Goal: Task Accomplishment & Management: Complete application form

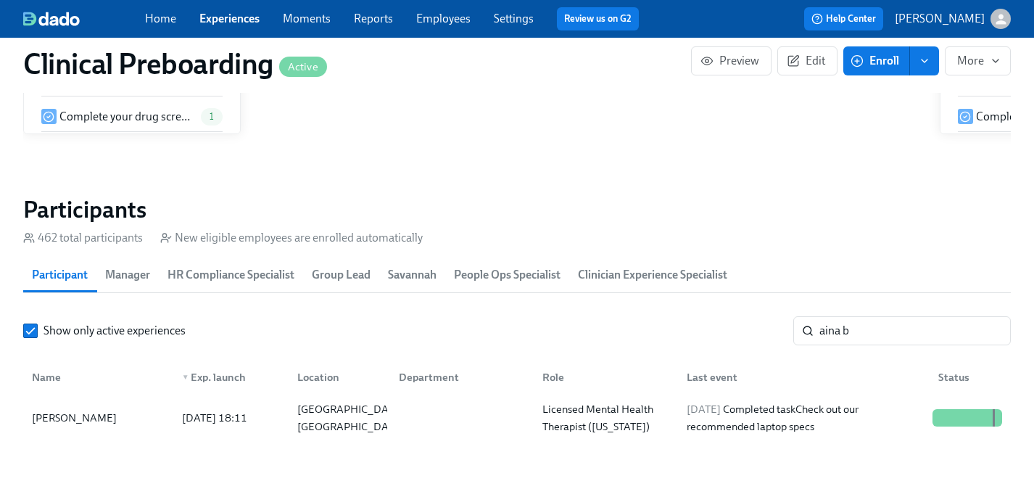
scroll to position [0, 18025]
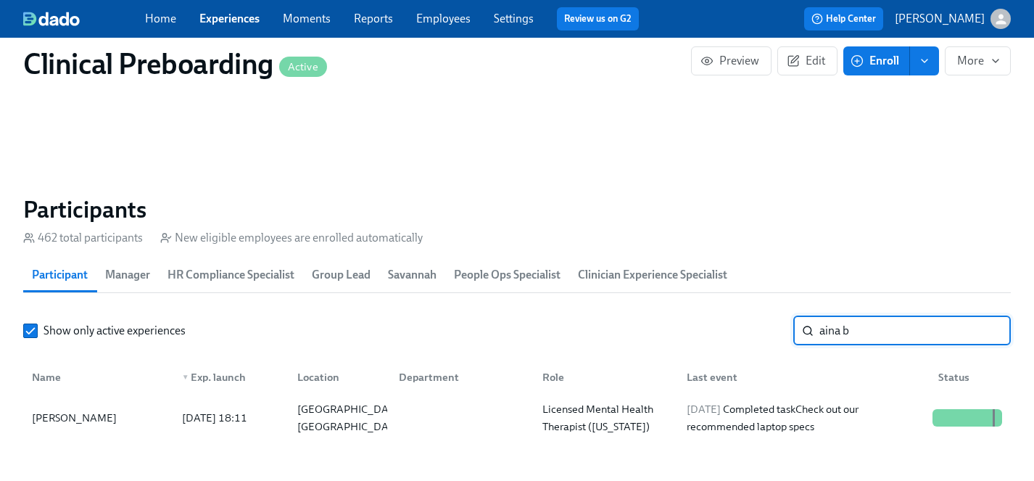
drag, startPoint x: 872, startPoint y: 338, endPoint x: 717, endPoint y: 321, distance: 155.4
click at [717, 321] on div "Show only active experiences aina b ​" at bounding box center [517, 330] width 988 height 29
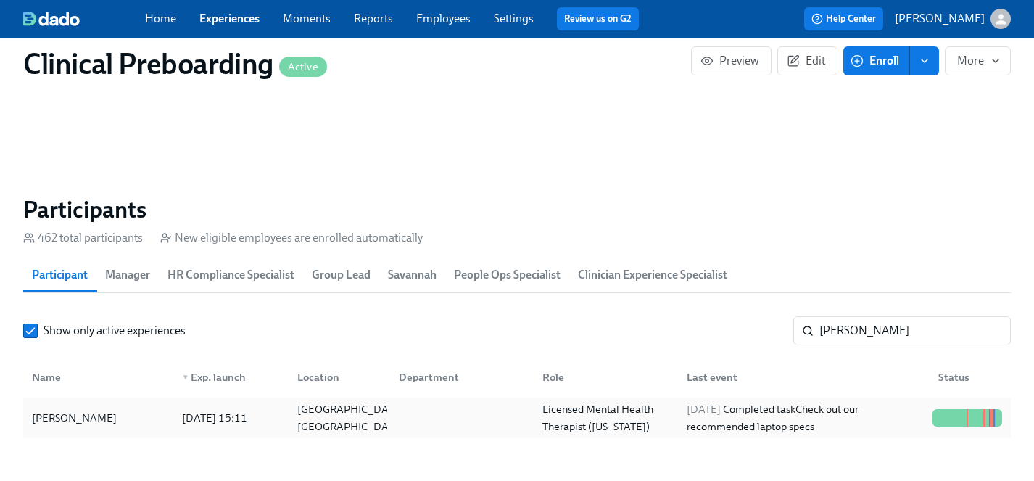
click at [88, 416] on div "Mara Meersman" at bounding box center [74, 417] width 96 height 17
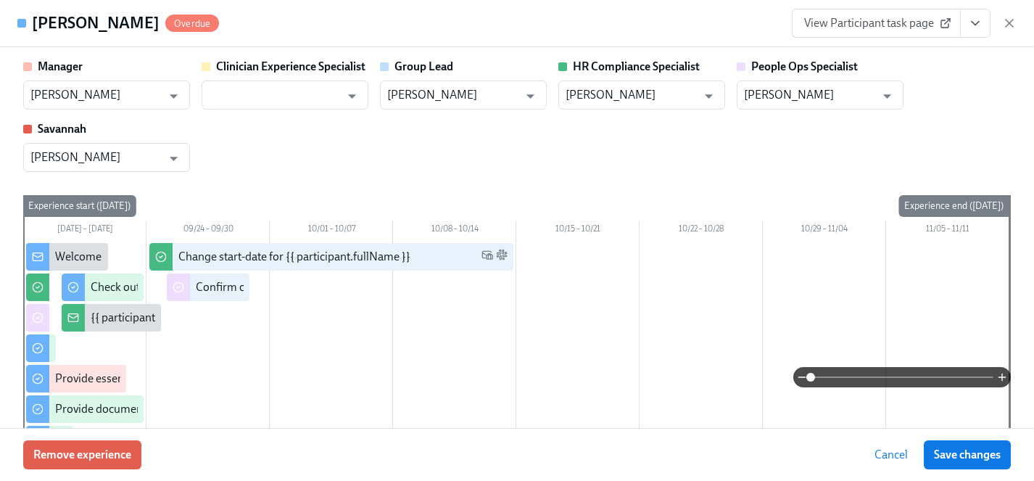
click at [975, 27] on icon "View task page" at bounding box center [975, 23] width 15 height 15
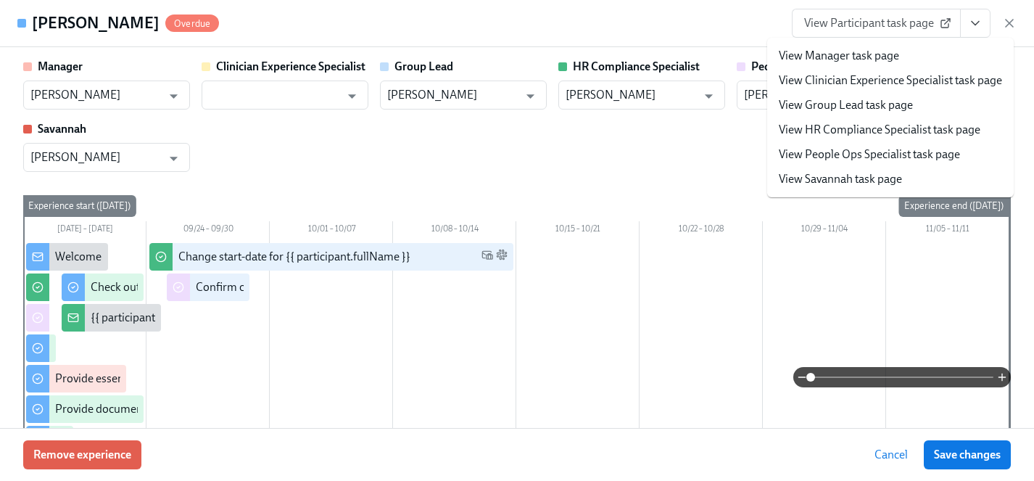
click at [854, 132] on link "View HR Compliance Specialist task page" at bounding box center [880, 130] width 202 height 16
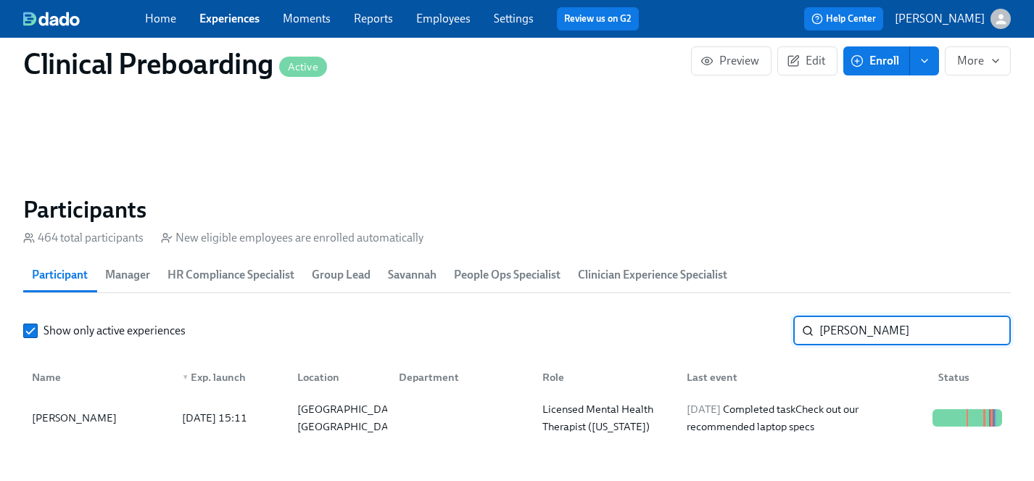
drag, startPoint x: 879, startPoint y: 332, endPoint x: 726, endPoint y: 330, distance: 153.1
click at [726, 330] on div "Show only active experiences mara m ​" at bounding box center [517, 330] width 988 height 29
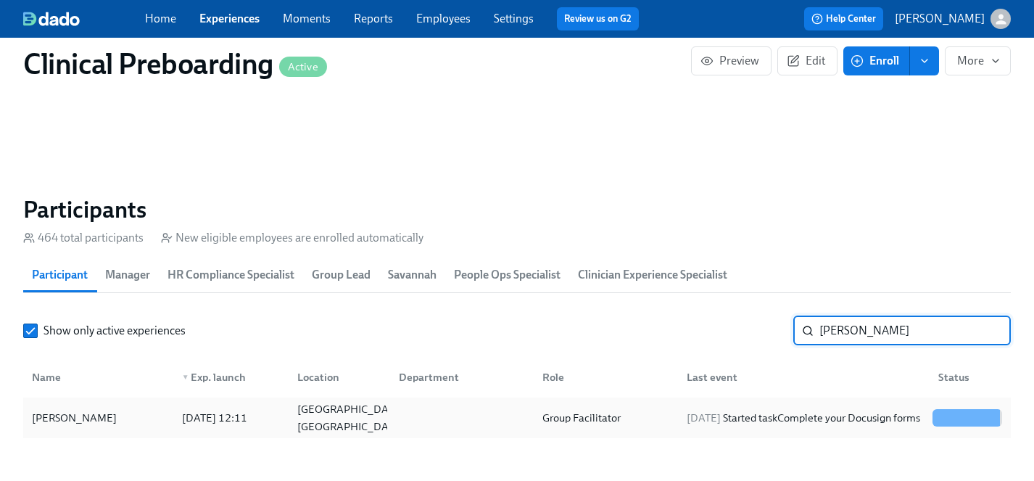
type input "ezzie"
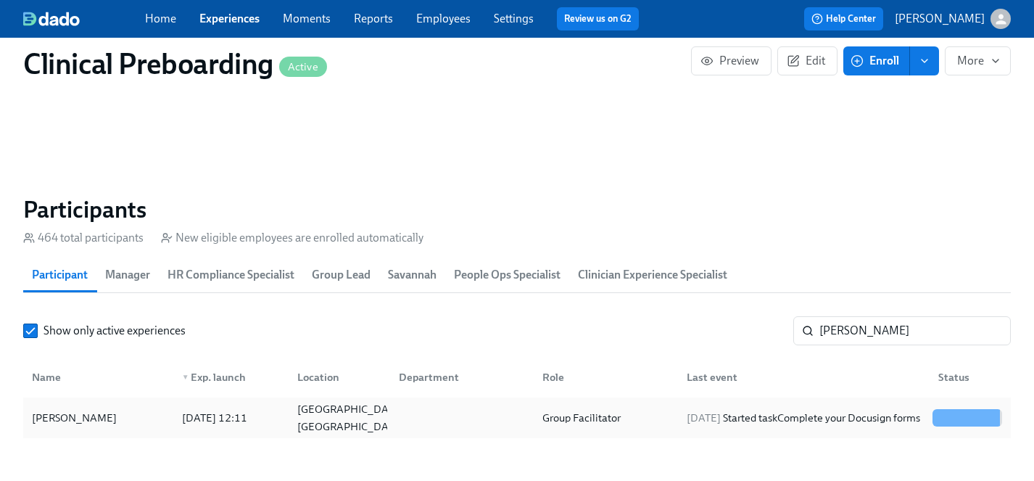
click at [65, 419] on div "[PERSON_NAME]" at bounding box center [74, 417] width 96 height 17
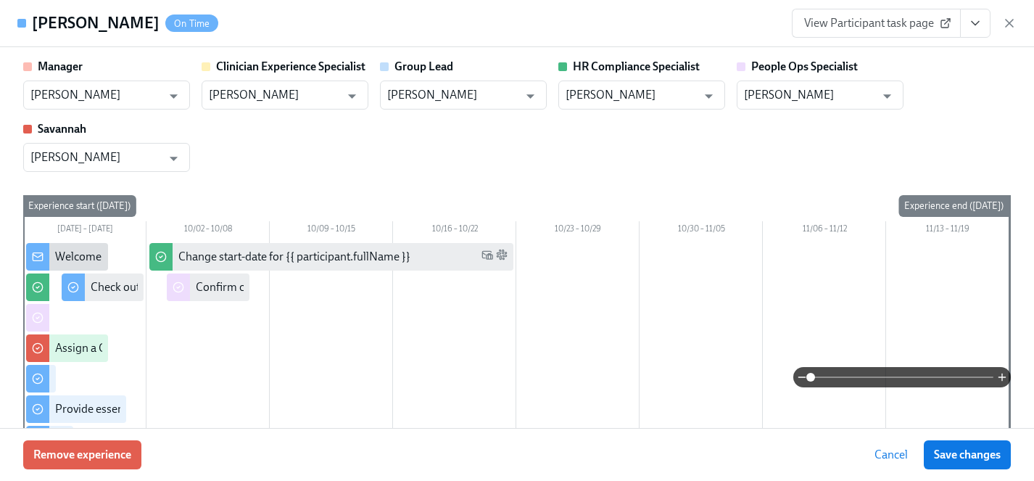
click at [986, 22] on button "View task page" at bounding box center [975, 23] width 30 height 29
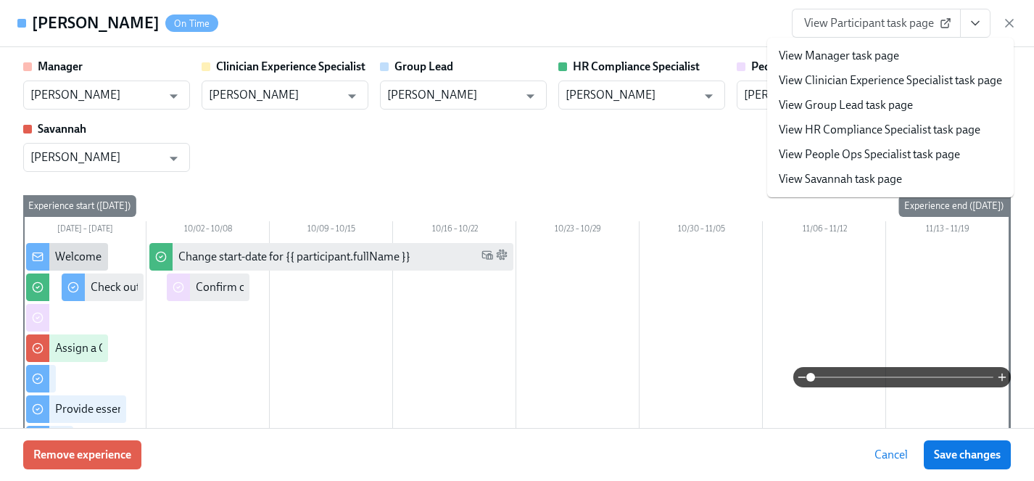
click at [853, 125] on link "View HR Compliance Specialist task page" at bounding box center [880, 130] width 202 height 16
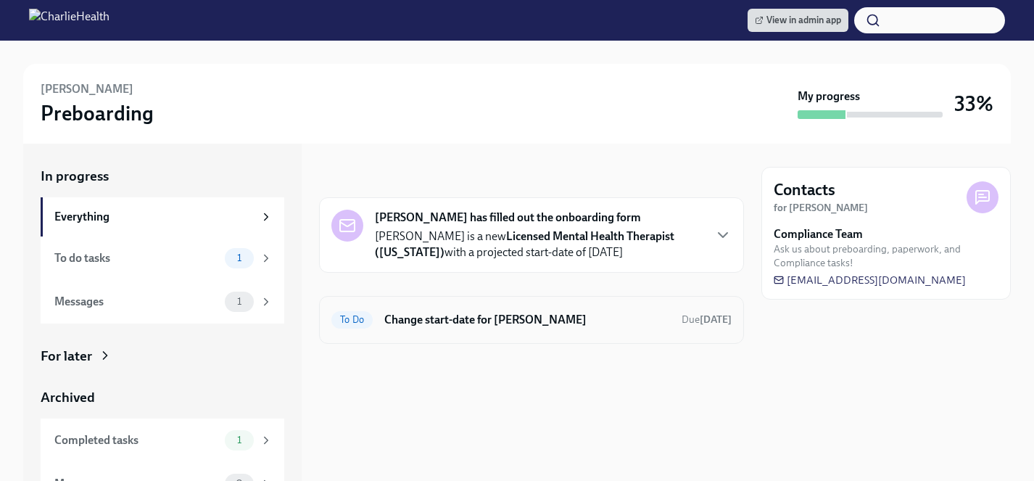
click at [537, 321] on h6 "Change start-date for Mara Meersman" at bounding box center [527, 320] width 286 height 16
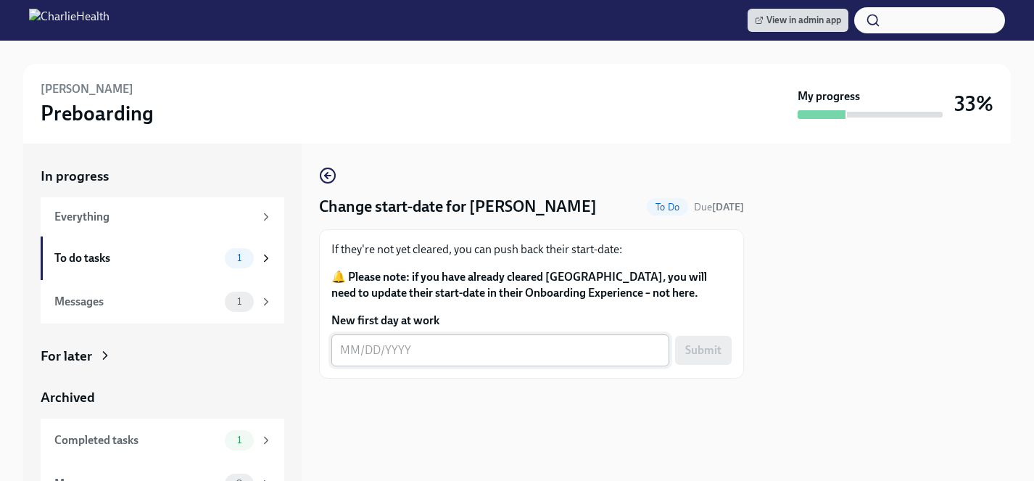
click at [556, 355] on textarea "New first day at work" at bounding box center [500, 350] width 321 height 17
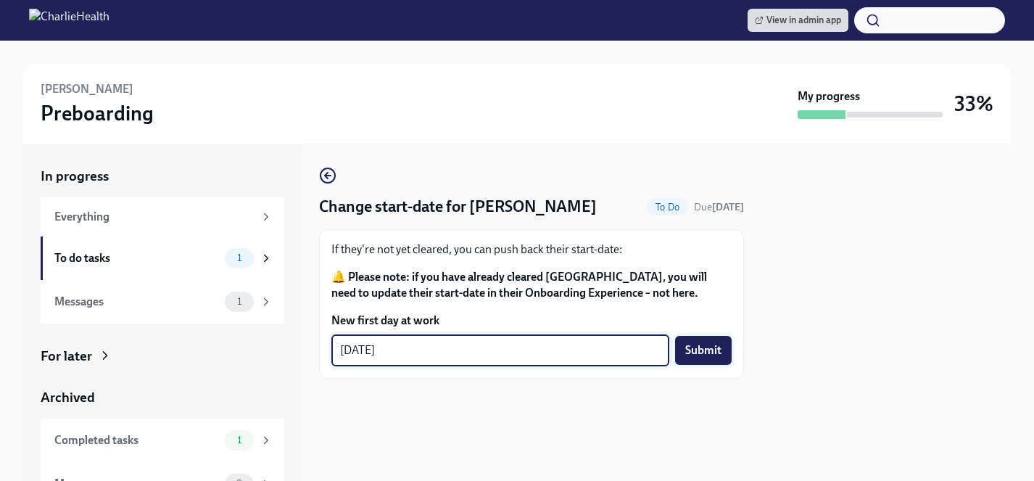
type textarea "10/13/25"
click at [700, 351] on span "Submit" at bounding box center [703, 350] width 36 height 15
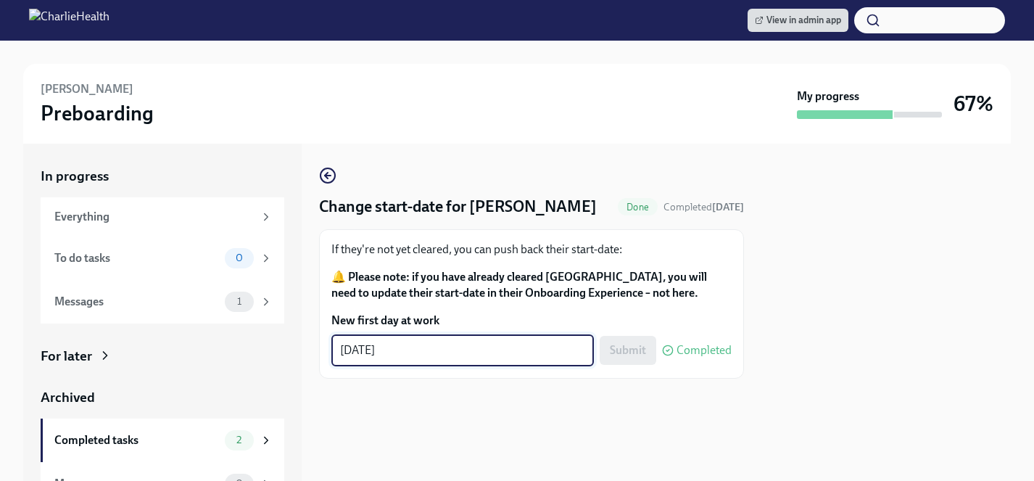
click at [384, 353] on textarea "10/13/25" at bounding box center [462, 350] width 245 height 17
type textarea "10/13/2025"
click at [630, 342] on button "Submit" at bounding box center [628, 350] width 57 height 29
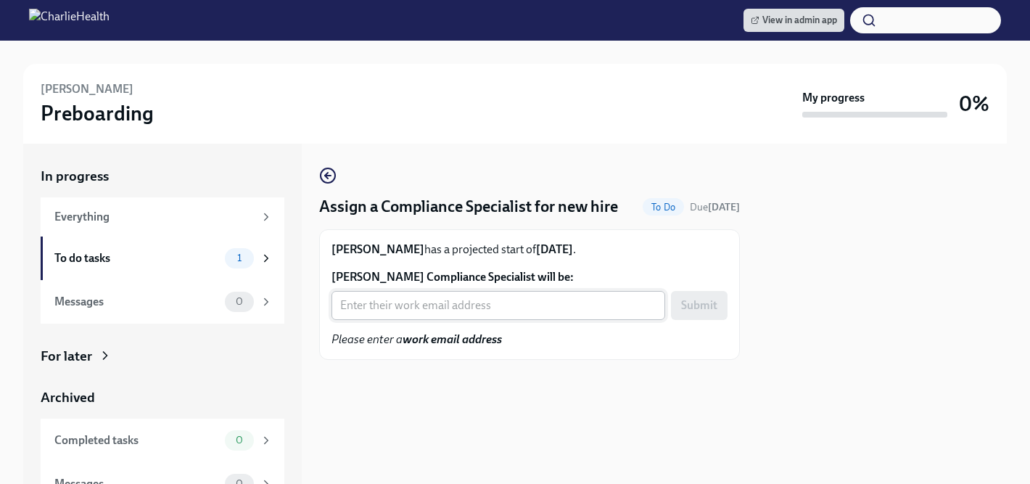
click at [432, 311] on input "[PERSON_NAME] Compliance Specialist will be:" at bounding box center [498, 305] width 334 height 29
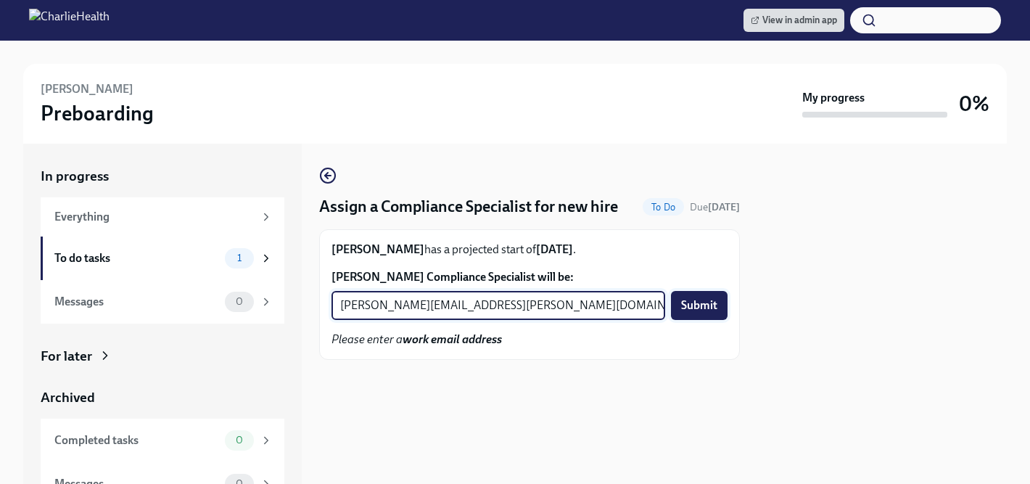
type input "[PERSON_NAME][EMAIL_ADDRESS][PERSON_NAME][DOMAIN_NAME]"
click at [687, 308] on span "Submit" at bounding box center [699, 305] width 36 height 15
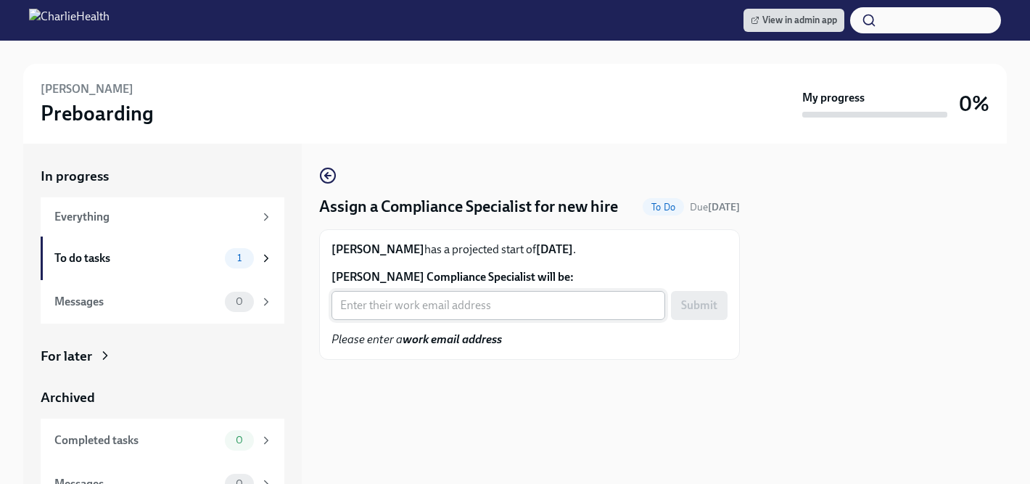
click at [461, 305] on input "Ezzie Nelson's Compliance Specialist will be:" at bounding box center [498, 305] width 334 height 29
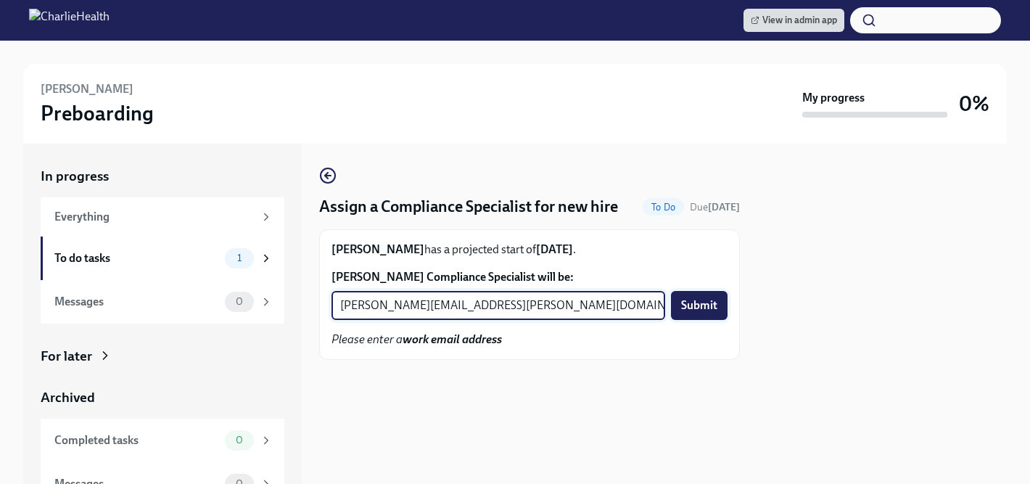
type input "chelsey.mendoza@charliehealth.com"
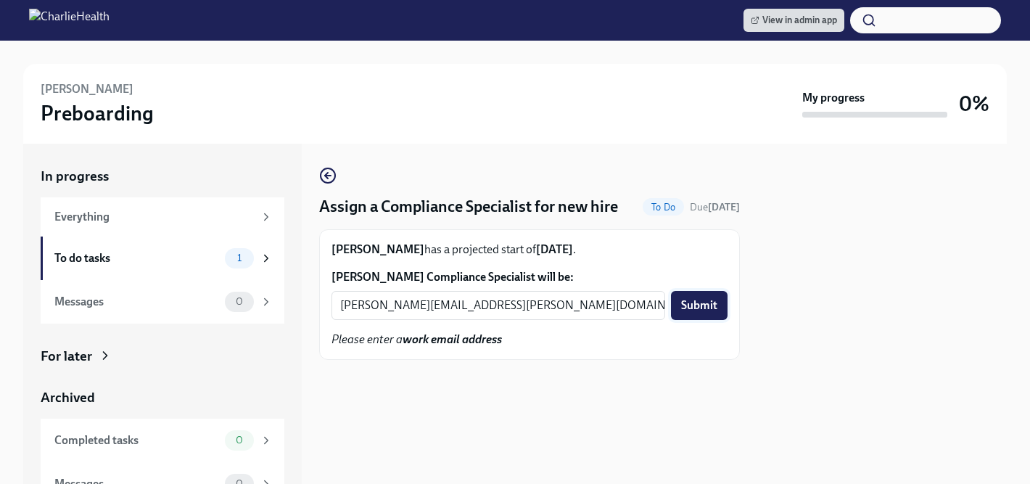
click at [705, 302] on span "Submit" at bounding box center [699, 305] width 36 height 15
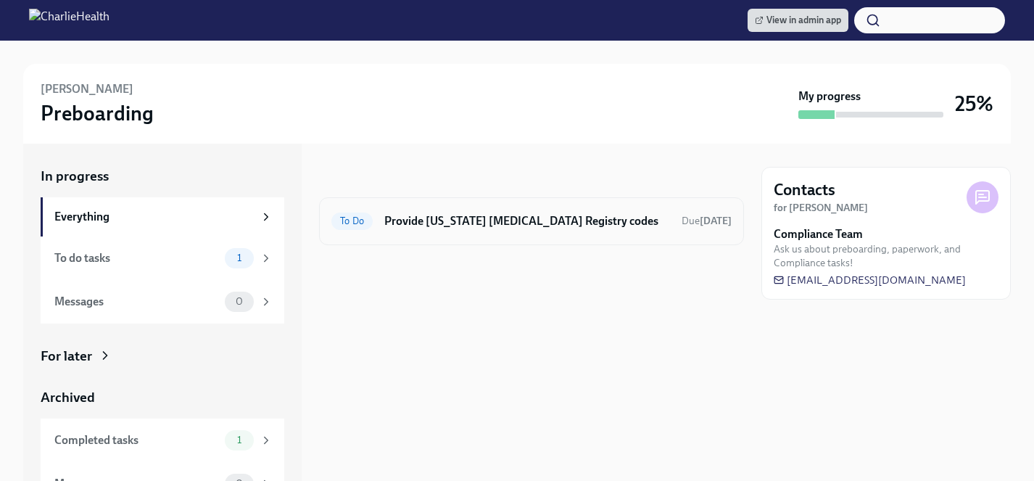
click at [456, 230] on div "To Do Provide [US_STATE] [MEDICAL_DATA] Registry codes Due [DATE]" at bounding box center [531, 221] width 400 height 23
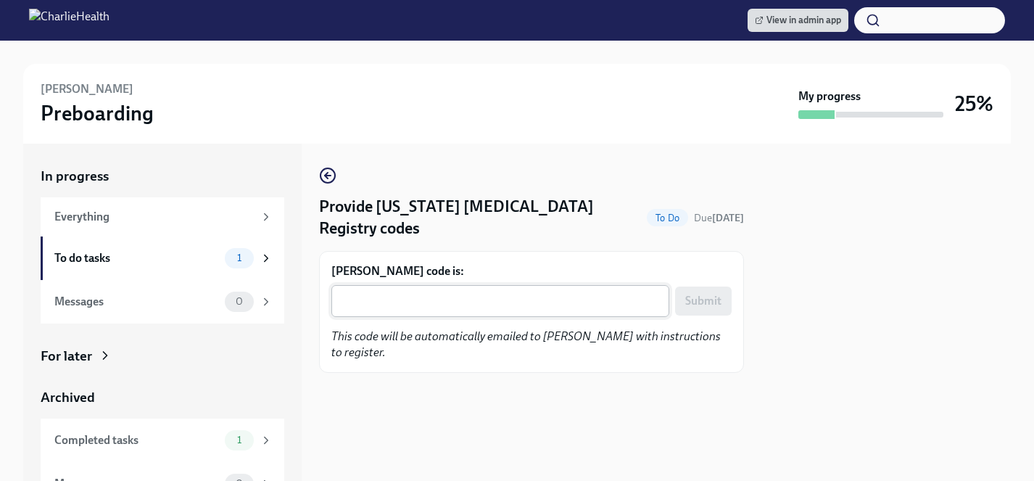
click at [448, 301] on textarea "[PERSON_NAME] code is:" at bounding box center [500, 300] width 321 height 17
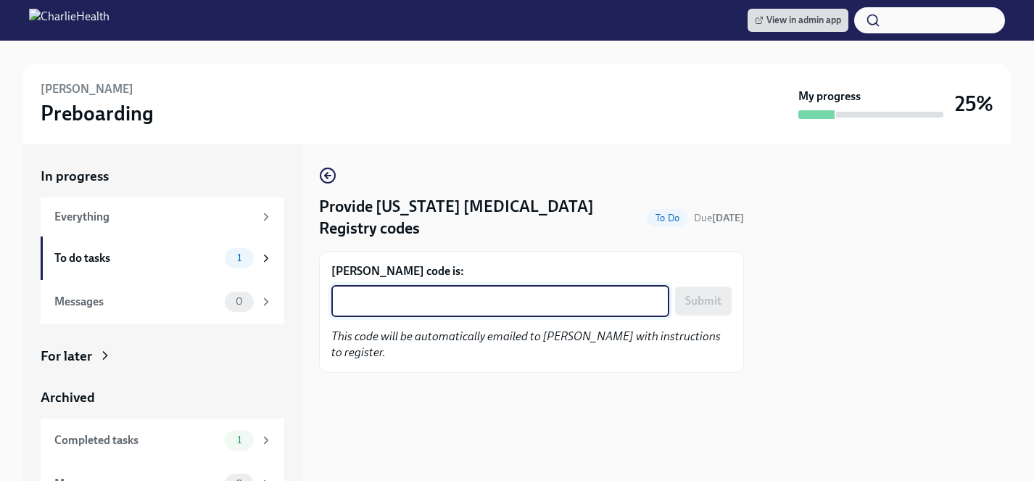
paste textarea "PA18ZKUUPU51"
type textarea "PA18ZKUUPU51"
click at [703, 301] on span "Submit" at bounding box center [703, 301] width 36 height 15
